Goal: Information Seeking & Learning: Learn about a topic

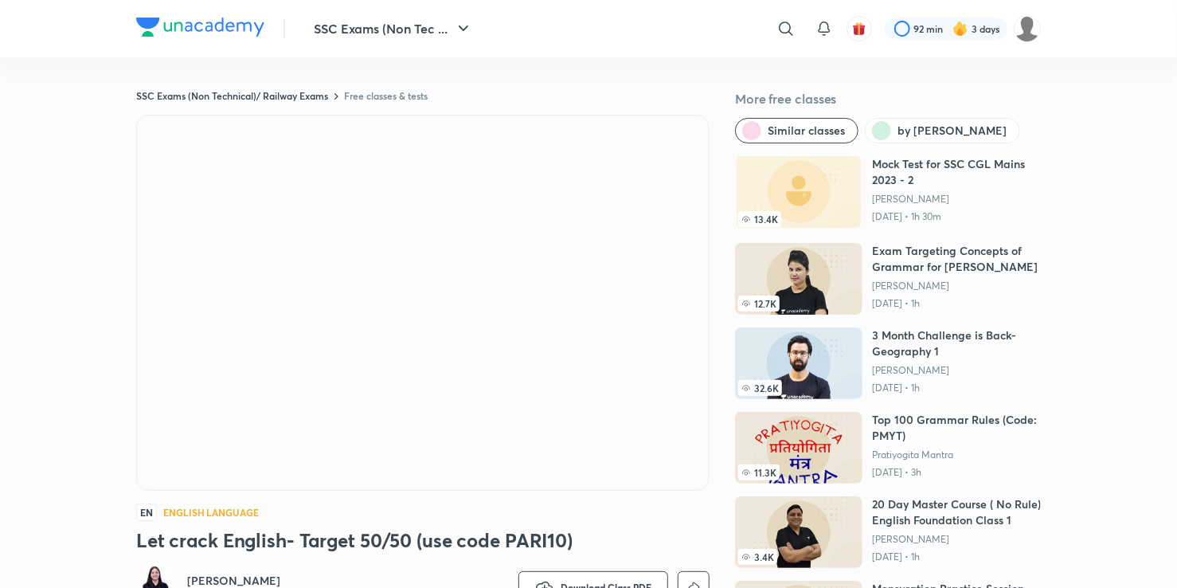
click at [800, 382] on img at bounding box center [798, 363] width 127 height 72
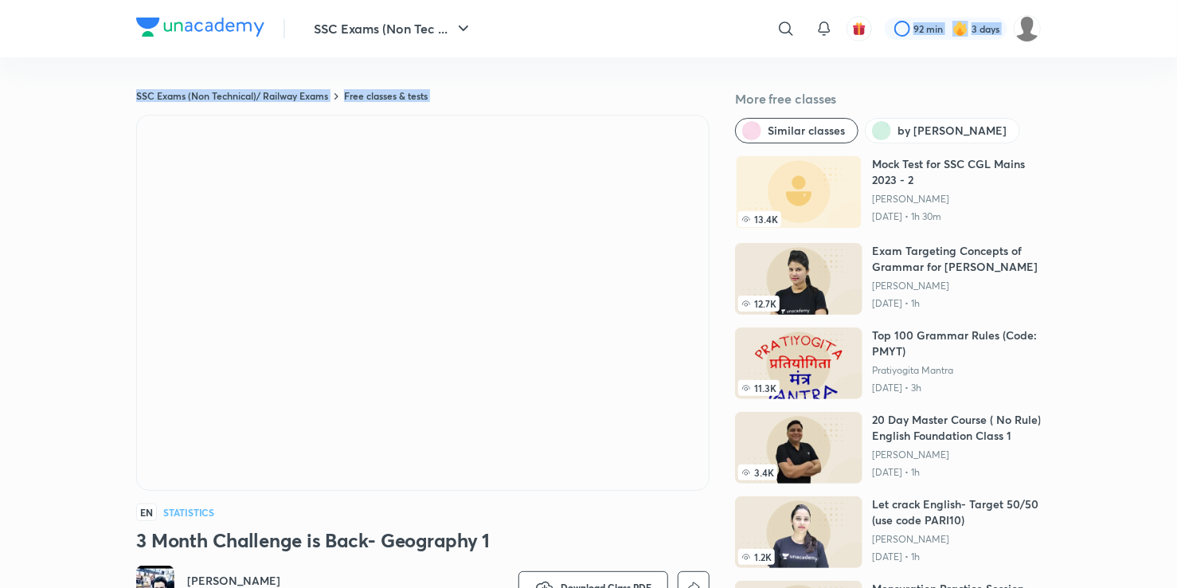
drag, startPoint x: 906, startPoint y: 29, endPoint x: 722, endPoint y: 53, distance: 184.8
click at [723, 54] on div "SSC Exams (Non Tec ... ​ 92 min 3 days" at bounding box center [588, 28] width 905 height 57
drag, startPoint x: 722, startPoint y: 53, endPoint x: 613, endPoint y: 40, distance: 110.7
click at [613, 40] on div "​" at bounding box center [655, 29] width 293 height 38
